Goal: Navigation & Orientation: Find specific page/section

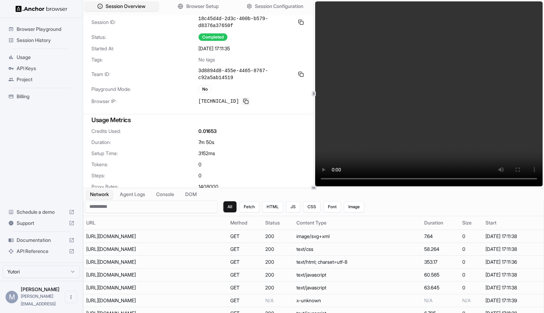
click at [244, 99] on button at bounding box center [246, 101] width 8 height 8
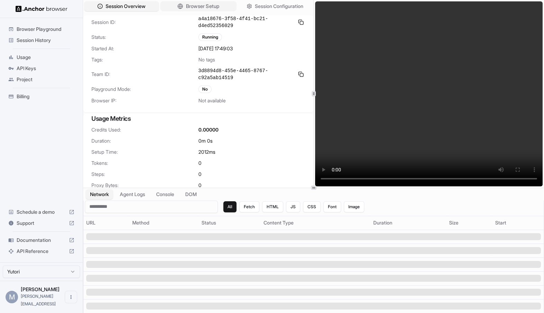
click at [183, 5] on button "Browser Setup" at bounding box center [198, 6] width 76 height 10
click at [208, 11] on div "Session Overview Browser Setup Session Configuration" at bounding box center [198, 6] width 230 height 12
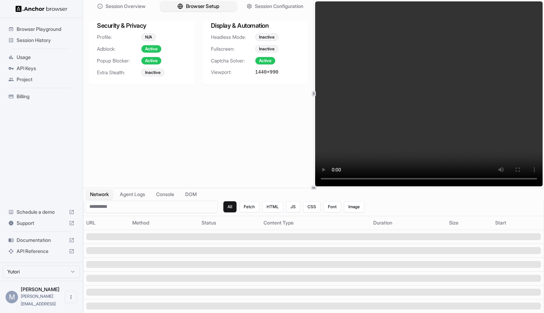
click at [213, 8] on span "Browser Setup" at bounding box center [203, 6] width 34 height 7
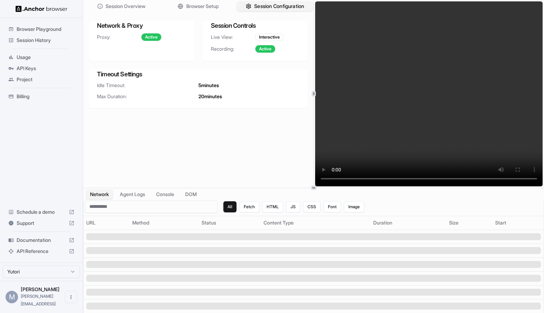
click at [252, 10] on button "Session Configuration" at bounding box center [275, 6] width 76 height 10
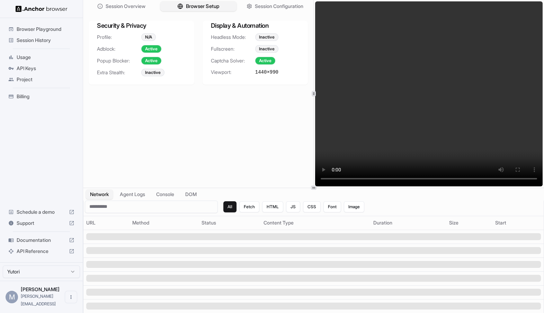
click at [203, 7] on span "Browser Setup" at bounding box center [203, 6] width 34 height 7
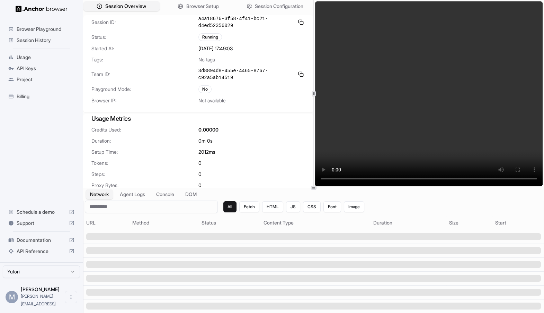
click at [119, 6] on span "Session Overview" at bounding box center [125, 6] width 41 height 7
click at [208, 3] on span "Browser Setup" at bounding box center [203, 6] width 34 height 7
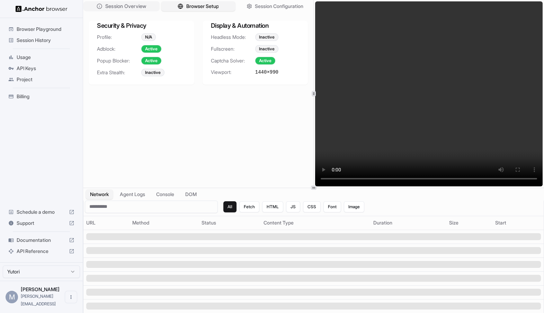
click at [145, 10] on button "Session Overview" at bounding box center [122, 6] width 76 height 10
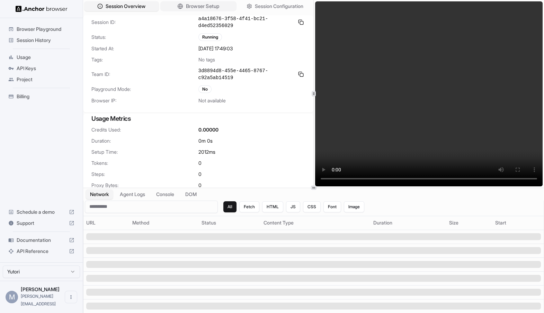
click at [200, 3] on span "Browser Setup" at bounding box center [203, 6] width 34 height 7
click at [135, 7] on span "Session Overview" at bounding box center [125, 6] width 41 height 7
click at [111, 5] on span "Session Overview" at bounding box center [125, 6] width 41 height 7
click at [25, 27] on span "Browser Playground" at bounding box center [46, 29] width 58 height 7
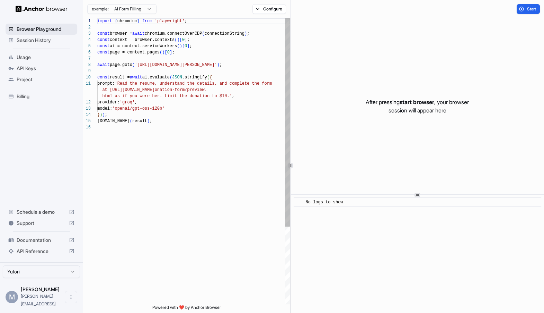
scroll to position [62, 0]
click at [26, 40] on span "Session History" at bounding box center [46, 40] width 58 height 7
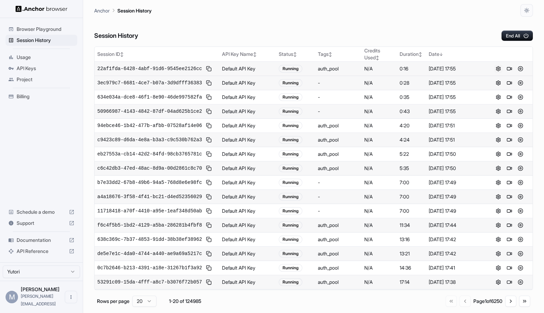
click at [498, 68] on button at bounding box center [499, 68] width 8 height 8
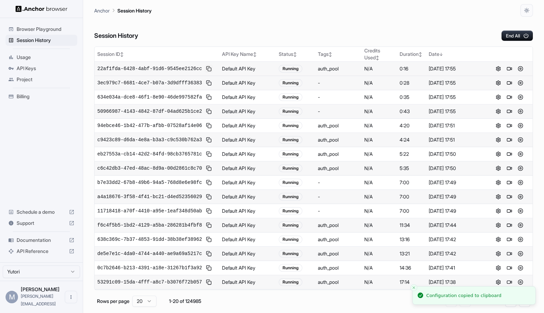
click at [213, 69] on button at bounding box center [209, 68] width 8 height 8
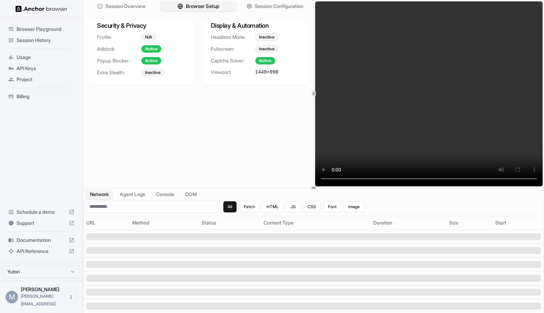
click at [213, 1] on button "Browser Setup" at bounding box center [198, 6] width 76 height 10
click at [260, 8] on span "Session Configuration" at bounding box center [279, 6] width 50 height 7
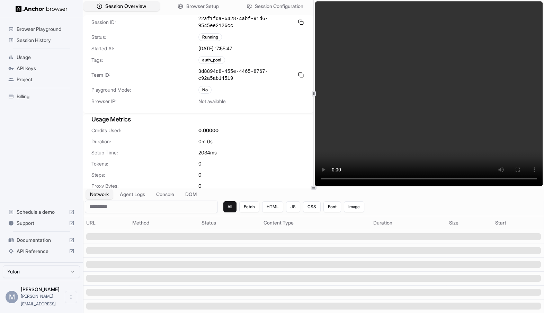
click at [127, 1] on button "Session Overview" at bounding box center [122, 6] width 76 height 10
